Goal: Information Seeking & Learning: Learn about a topic

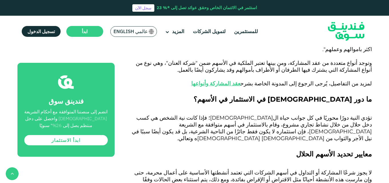
scroll to position [715, 0]
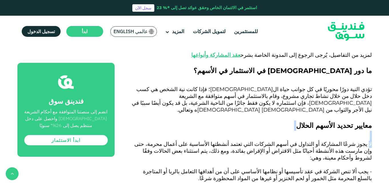
drag, startPoint x: 369, startPoint y: 80, endPoint x: 200, endPoint y: 77, distance: 168.7
click at [200, 77] on div "شهد التمويل [DEMOGRAPHIC_DATA] نموًا سريعًا خلال العقود القليلة الماضية، مع طرح…" at bounding box center [250, 73] width 245 height 1028
drag, startPoint x: 378, startPoint y: 102, endPoint x: 275, endPoint y: 99, distance: 103.6
click at [275, 99] on div "الصفحة الرئيسية المدونة الامتثال للشريعة [DATE] ١" at bounding box center [194, 109] width 389 height 1545
drag, startPoint x: 372, startPoint y: 120, endPoint x: 156, endPoint y: 131, distance: 216.4
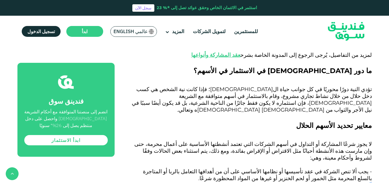
click at [156, 131] on div "الصفحة الرئيسية المدونة الامتثال للشريعة [DATE] ١" at bounding box center [194, 109] width 389 height 1545
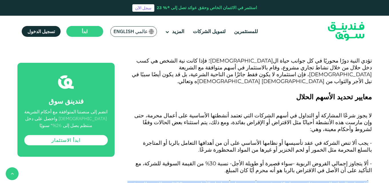
drag, startPoint x: 369, startPoint y: 115, endPoint x: 260, endPoint y: 125, distance: 109.4
drag, startPoint x: 371, startPoint y: 138, endPoint x: 237, endPoint y: 142, distance: 134.8
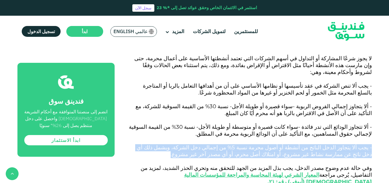
scroll to position [829, 0]
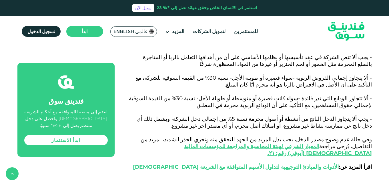
drag, startPoint x: 369, startPoint y: 133, endPoint x: 237, endPoint y: 137, distance: 132.2
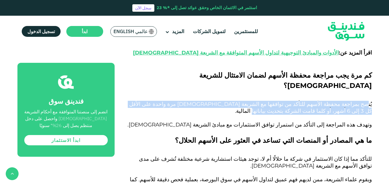
scroll to position [972, 0]
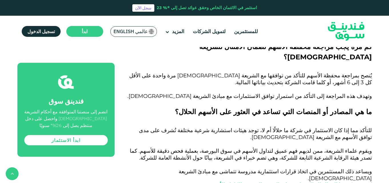
drag, startPoint x: 369, startPoint y: 132, endPoint x: 295, endPoint y: 138, distance: 75.1
drag, startPoint x: 363, startPoint y: 144, endPoint x: 271, endPoint y: 150, distance: 92.8
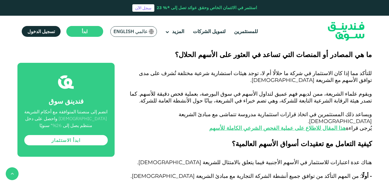
drag, startPoint x: 274, startPoint y: 106, endPoint x: 258, endPoint y: 111, distance: 17.0
